Goal: Task Accomplishment & Management: Manage account settings

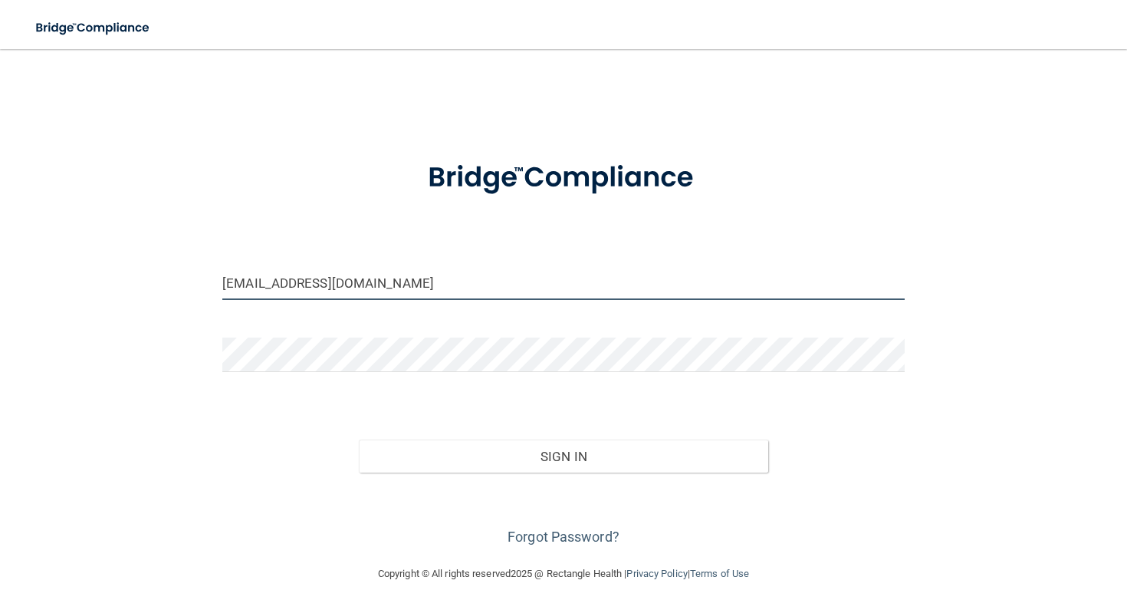
type input "[EMAIL_ADDRESS][DOMAIN_NAME]"
click at [396, 441] on button "Sign In" at bounding box center [563, 456] width 409 height 34
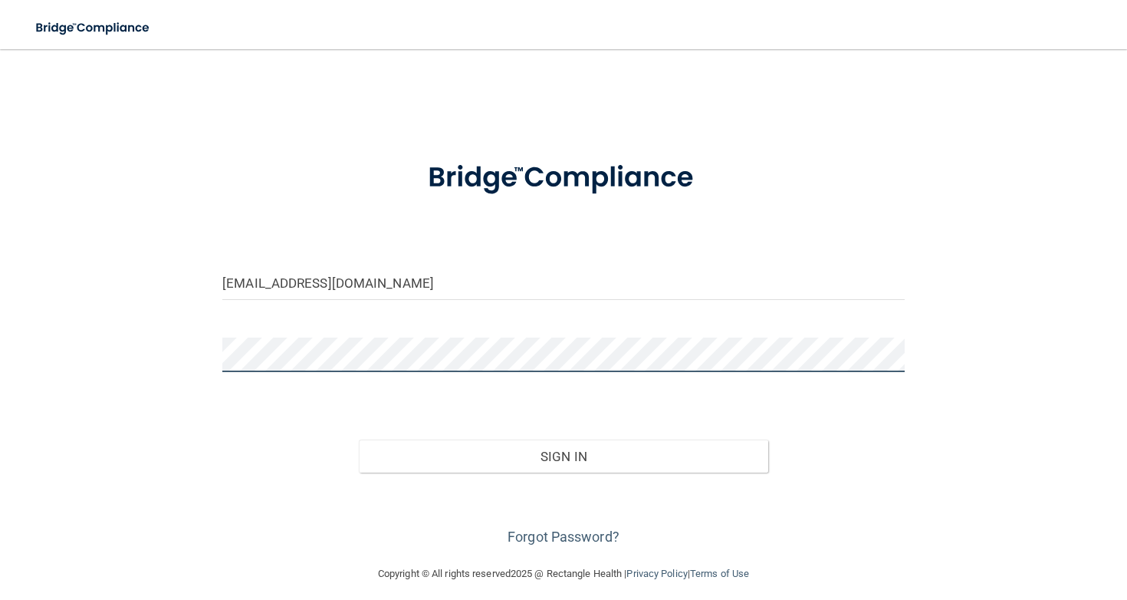
click at [563, 455] on button "Sign In" at bounding box center [563, 456] width 409 height 34
click at [375, 442] on button "Sign In" at bounding box center [563, 456] width 409 height 34
click at [563, 455] on button "Sign In" at bounding box center [563, 456] width 409 height 34
click at [511, 450] on button "Sign In" at bounding box center [563, 456] width 409 height 34
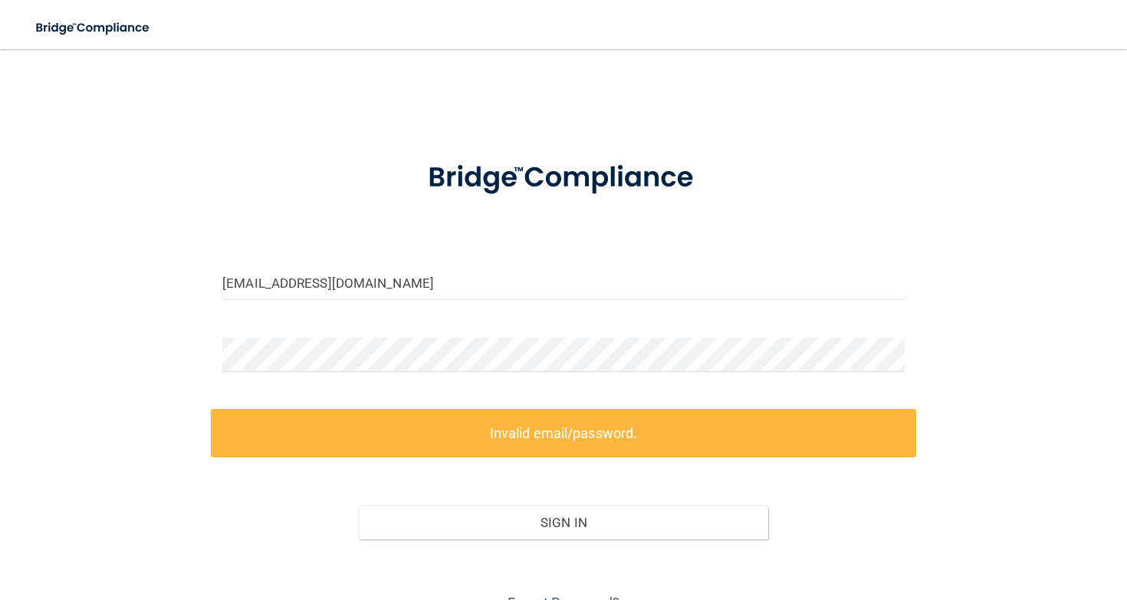
click at [485, 376] on div at bounding box center [563, 360] width 705 height 46
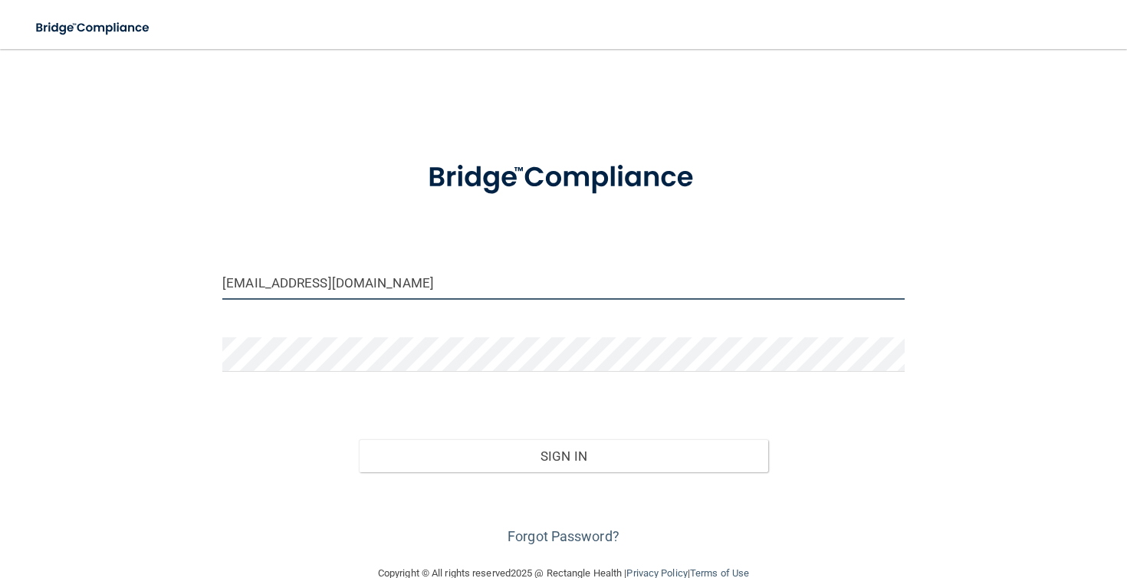
type input "[EMAIL_ADDRESS][DOMAIN_NAME]"
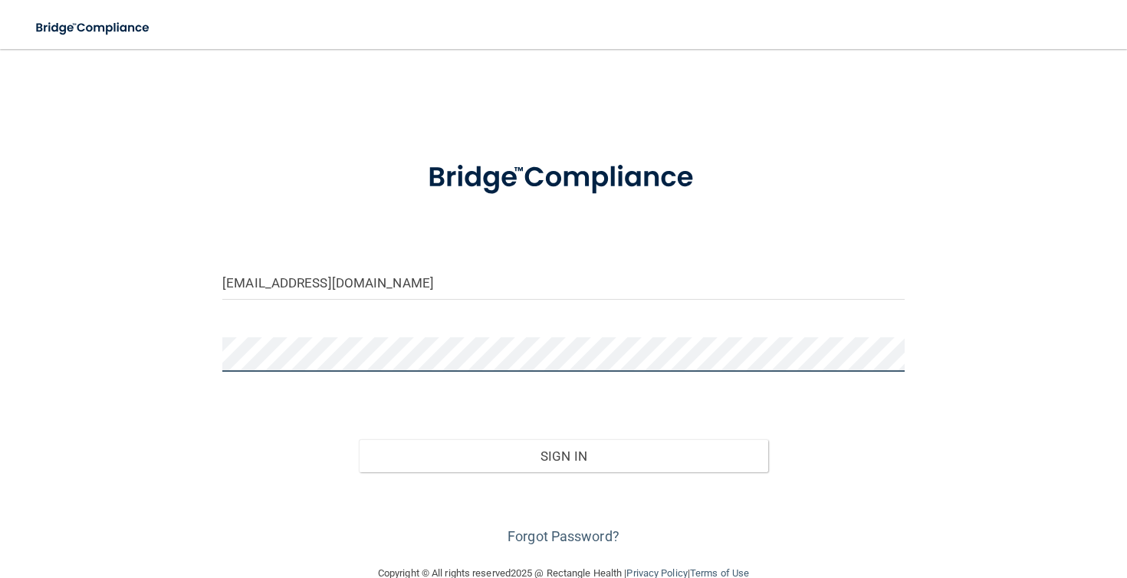
click at [563, 455] on button "Sign In" at bounding box center [563, 456] width 409 height 34
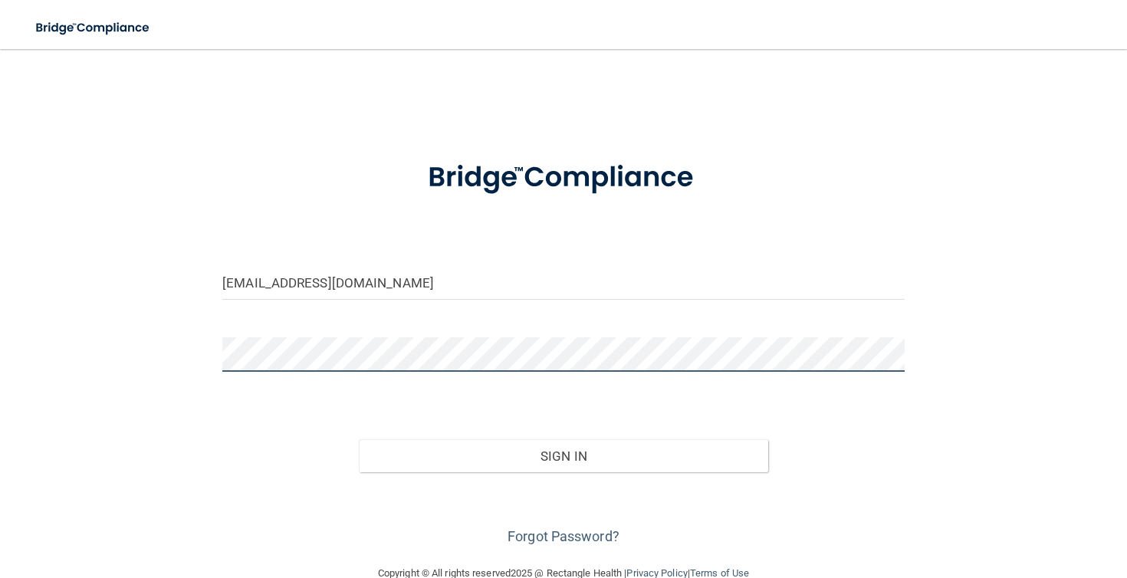
click at [563, 455] on button "Sign In" at bounding box center [563, 456] width 409 height 34
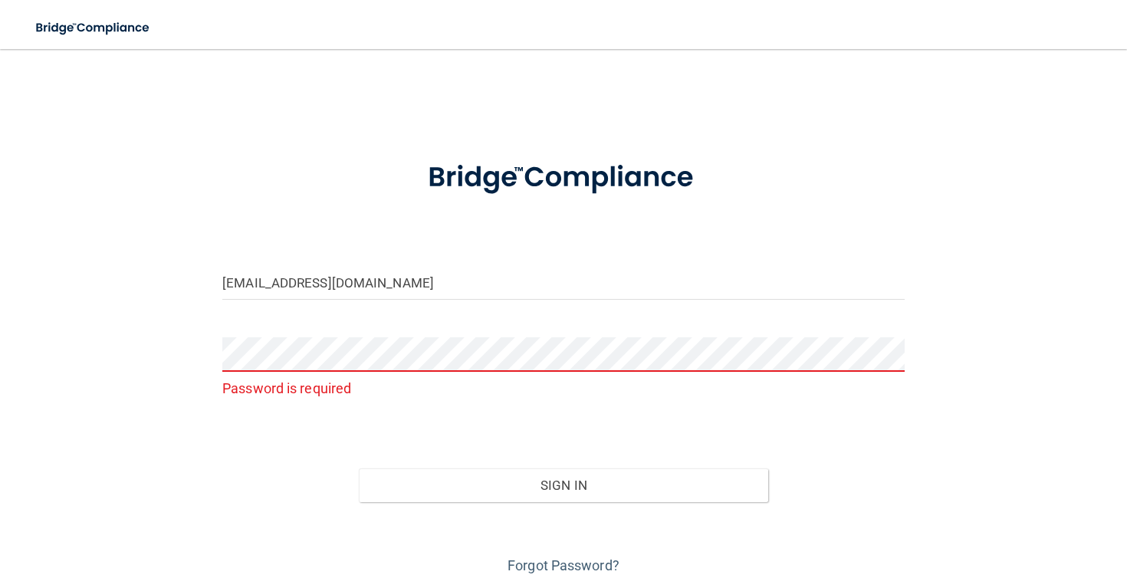
click at [262, 456] on div "Sign In" at bounding box center [563, 470] width 705 height 64
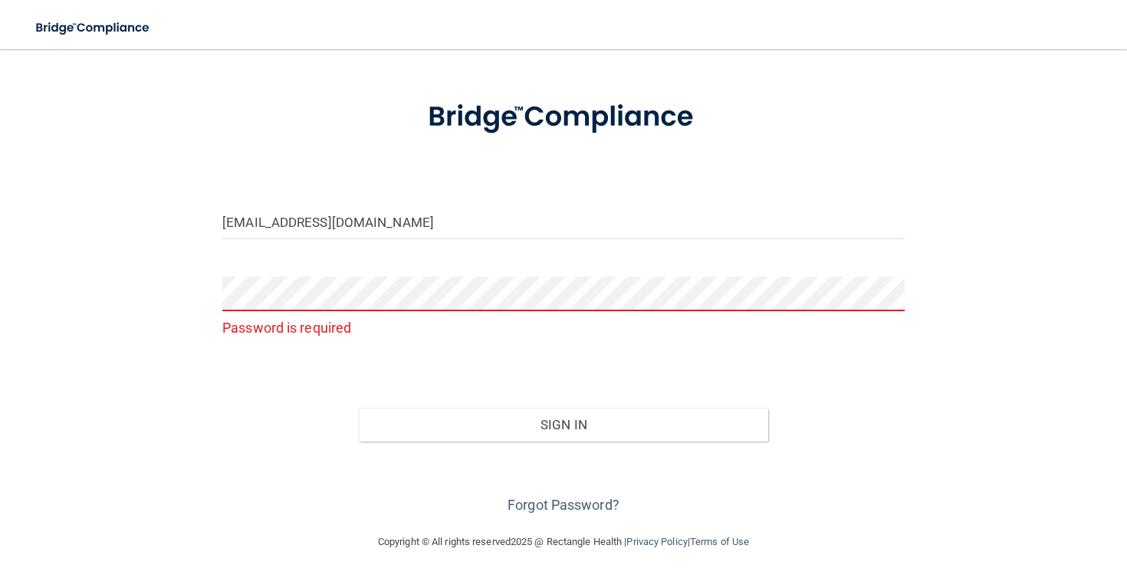
scroll to position [60, 0]
click at [549, 503] on link "Forgot Password?" at bounding box center [564, 506] width 112 height 16
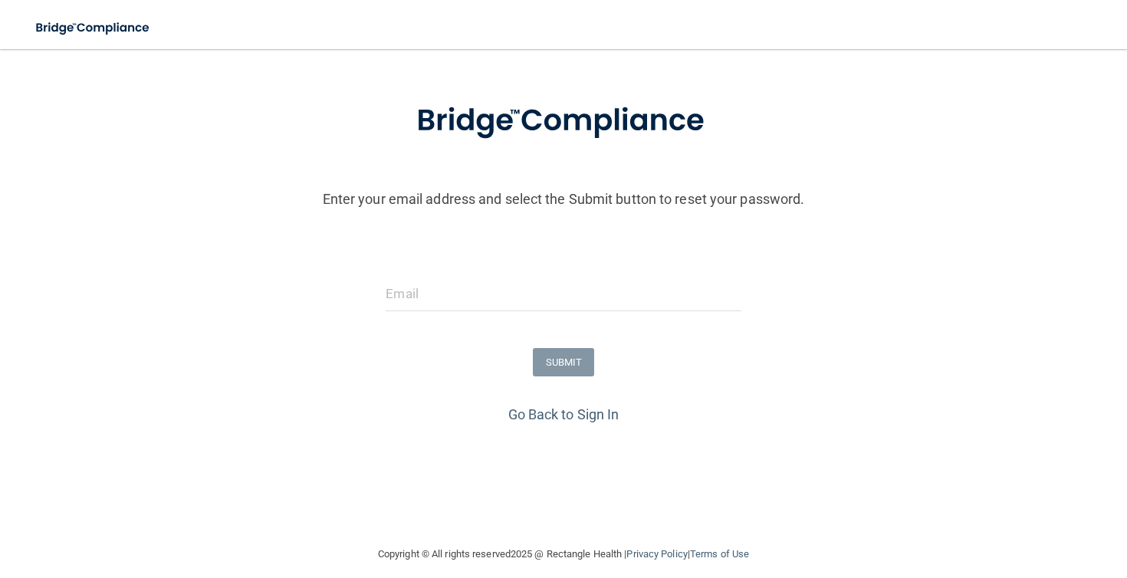
click at [568, 271] on form "Enter your email address and select the Submit button to reset your password. S…" at bounding box center [564, 241] width 1112 height 321
click at [568, 299] on input "email" at bounding box center [563, 294] width 355 height 35
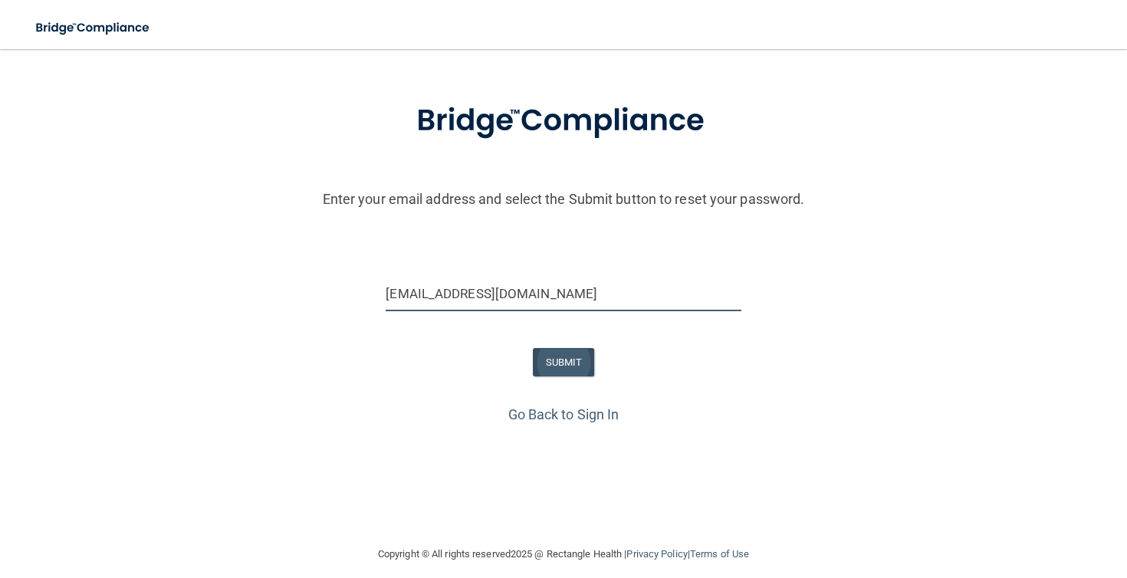
type input "[EMAIL_ADDRESS][DOMAIN_NAME]"
click at [542, 366] on button "SUBMIT" at bounding box center [564, 362] width 62 height 28
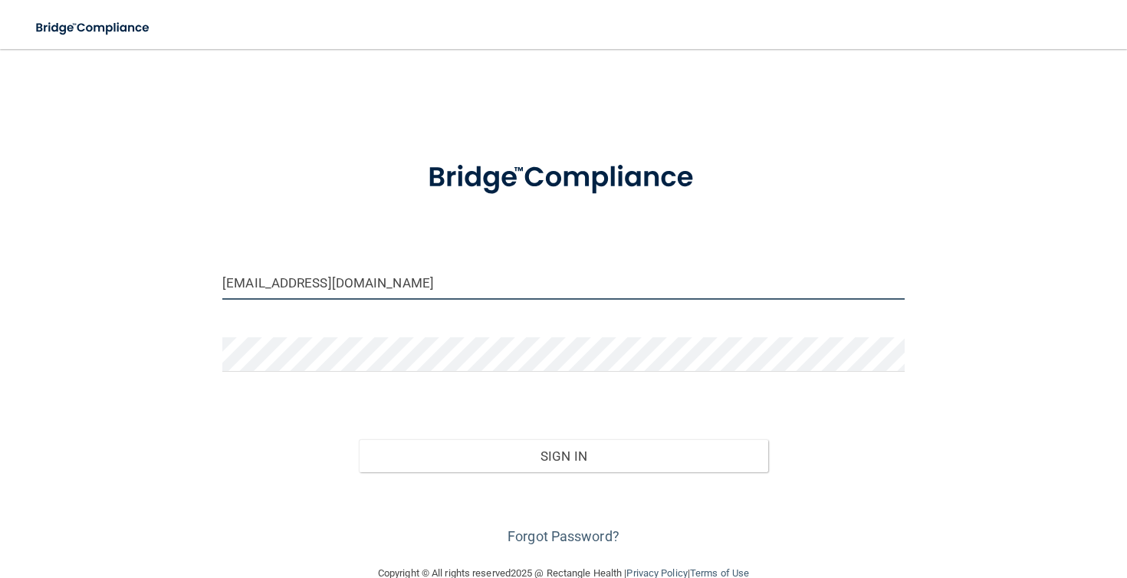
type input "[EMAIL_ADDRESS][DOMAIN_NAME]"
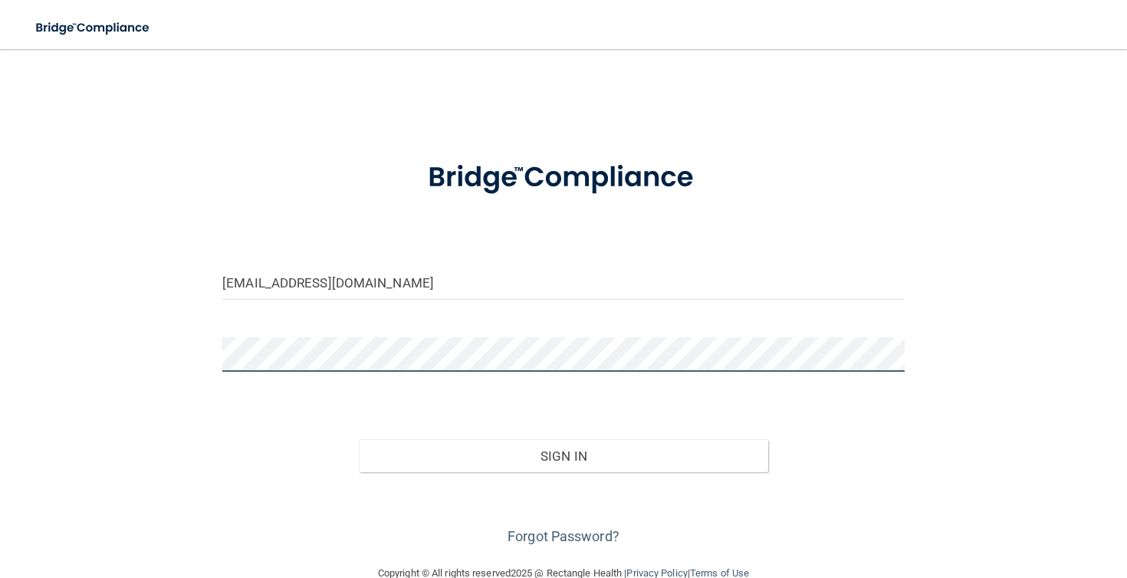
click at [563, 455] on button "Sign In" at bounding box center [563, 456] width 409 height 34
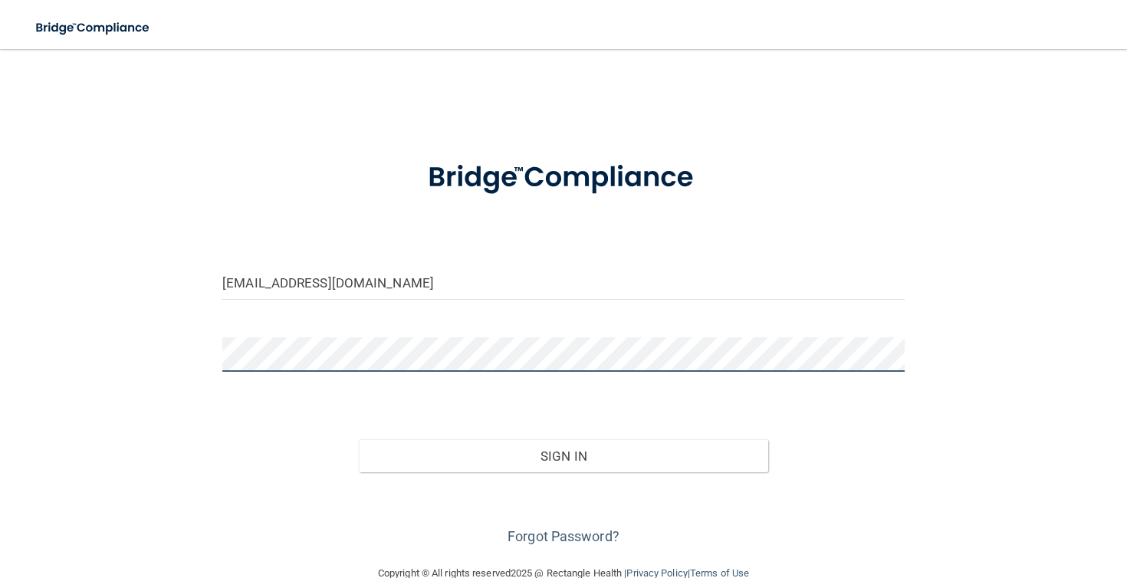
click at [563, 455] on button "Sign In" at bounding box center [563, 456] width 409 height 34
